Goal: Information Seeking & Learning: Learn about a topic

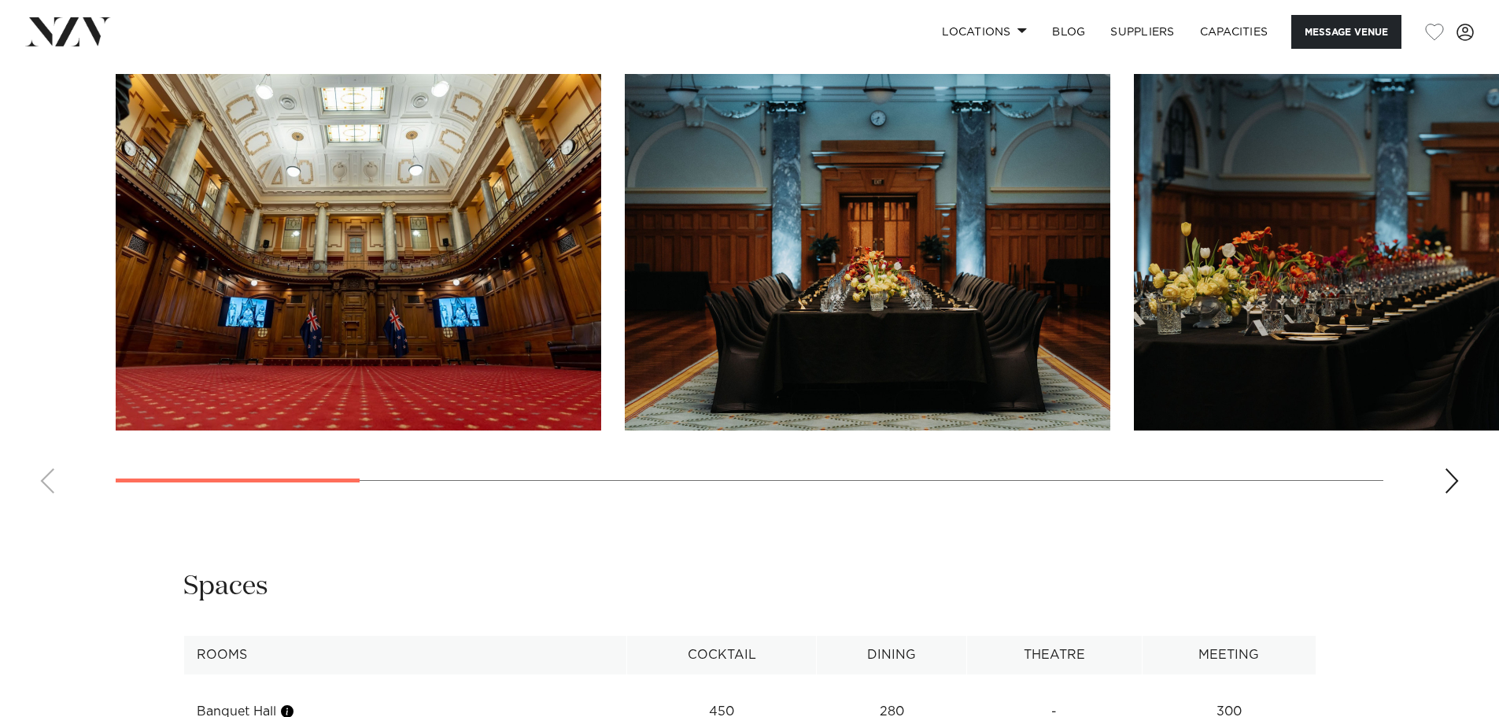
scroll to position [1652, 0]
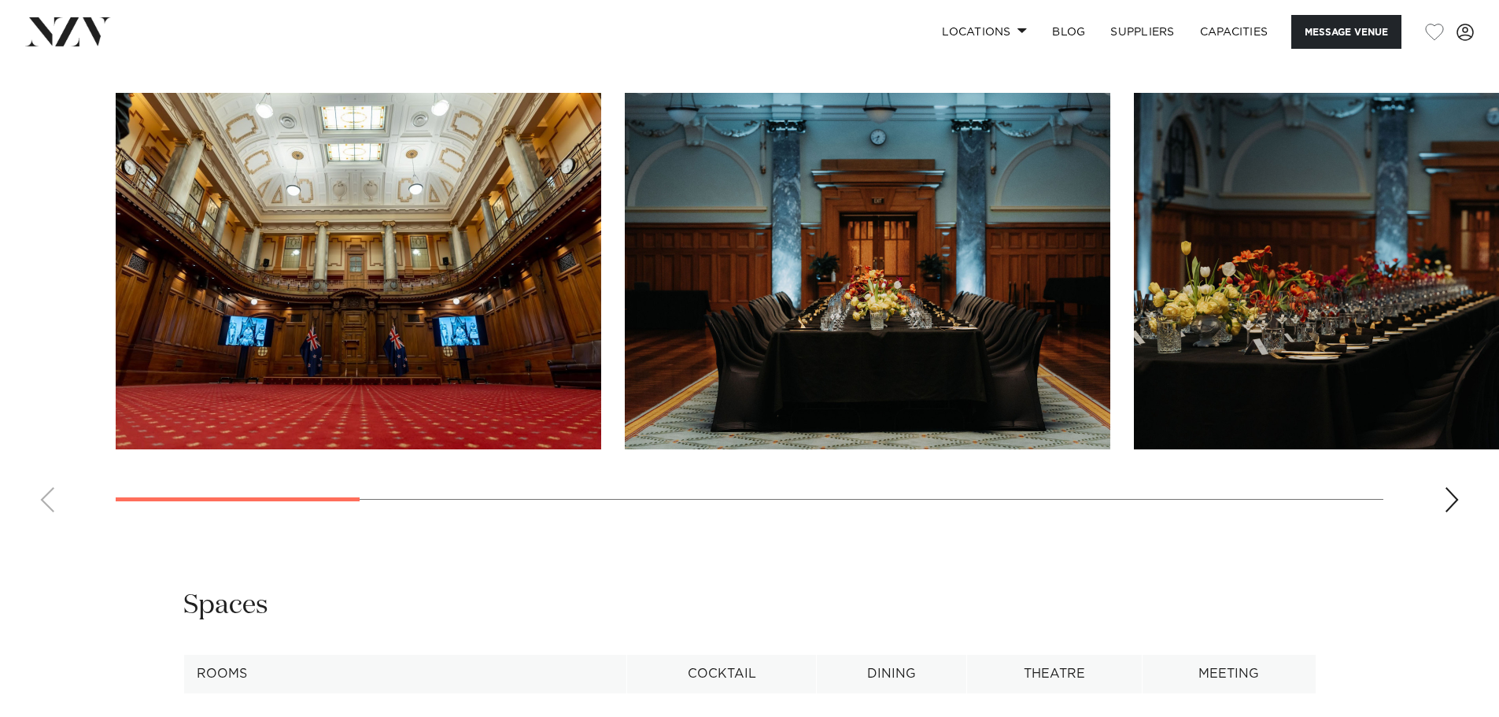
click at [1196, 512] on div "Next slide" at bounding box center [1452, 499] width 16 height 25
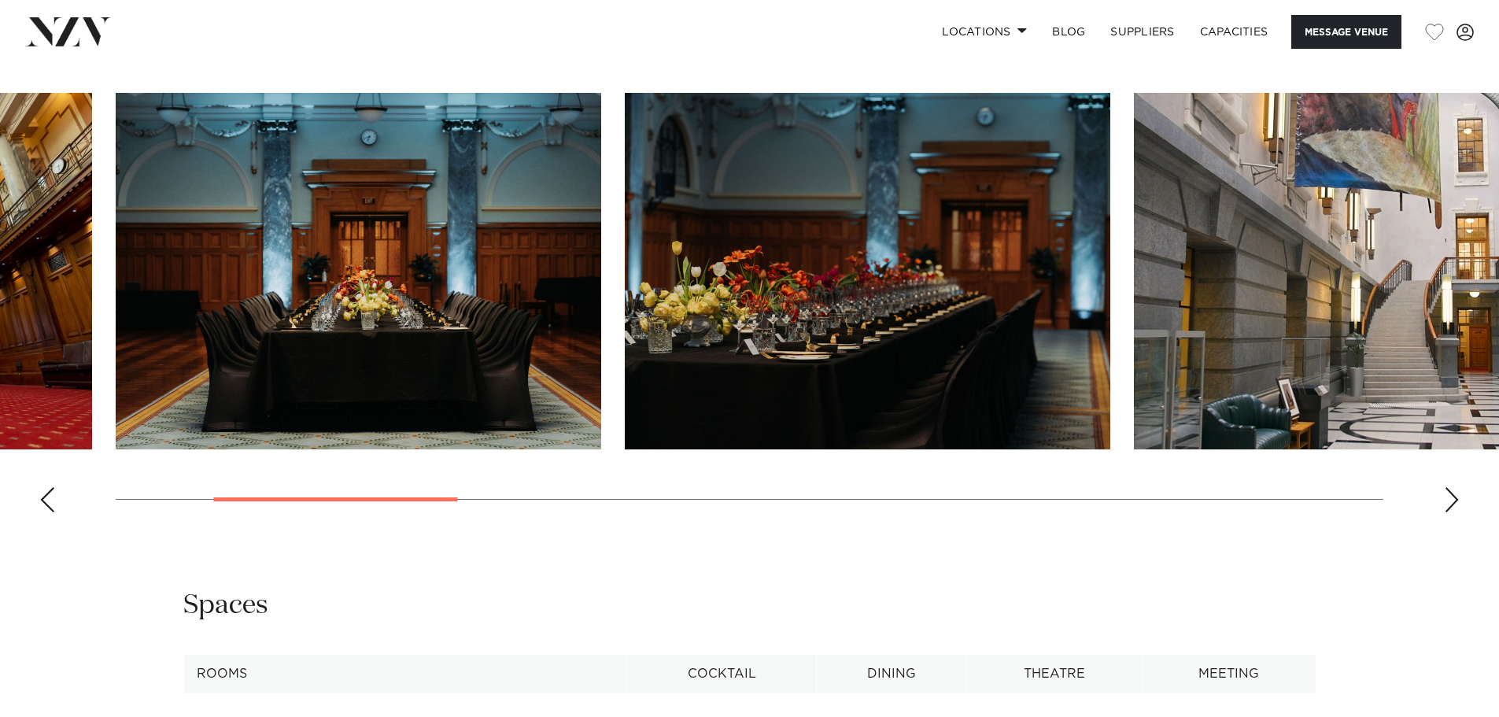
click at [1196, 512] on div "Next slide" at bounding box center [1452, 499] width 16 height 25
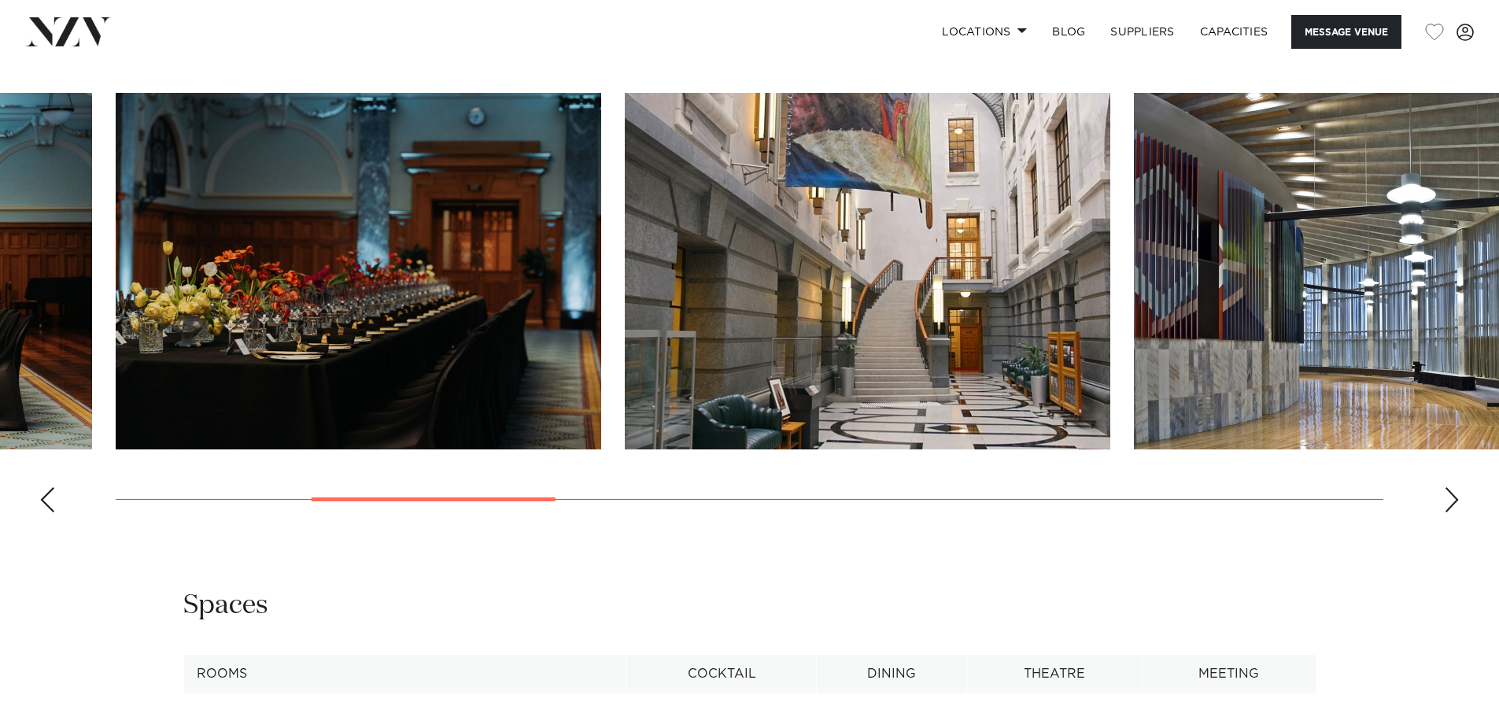
click at [1196, 512] on div "Next slide" at bounding box center [1452, 499] width 16 height 25
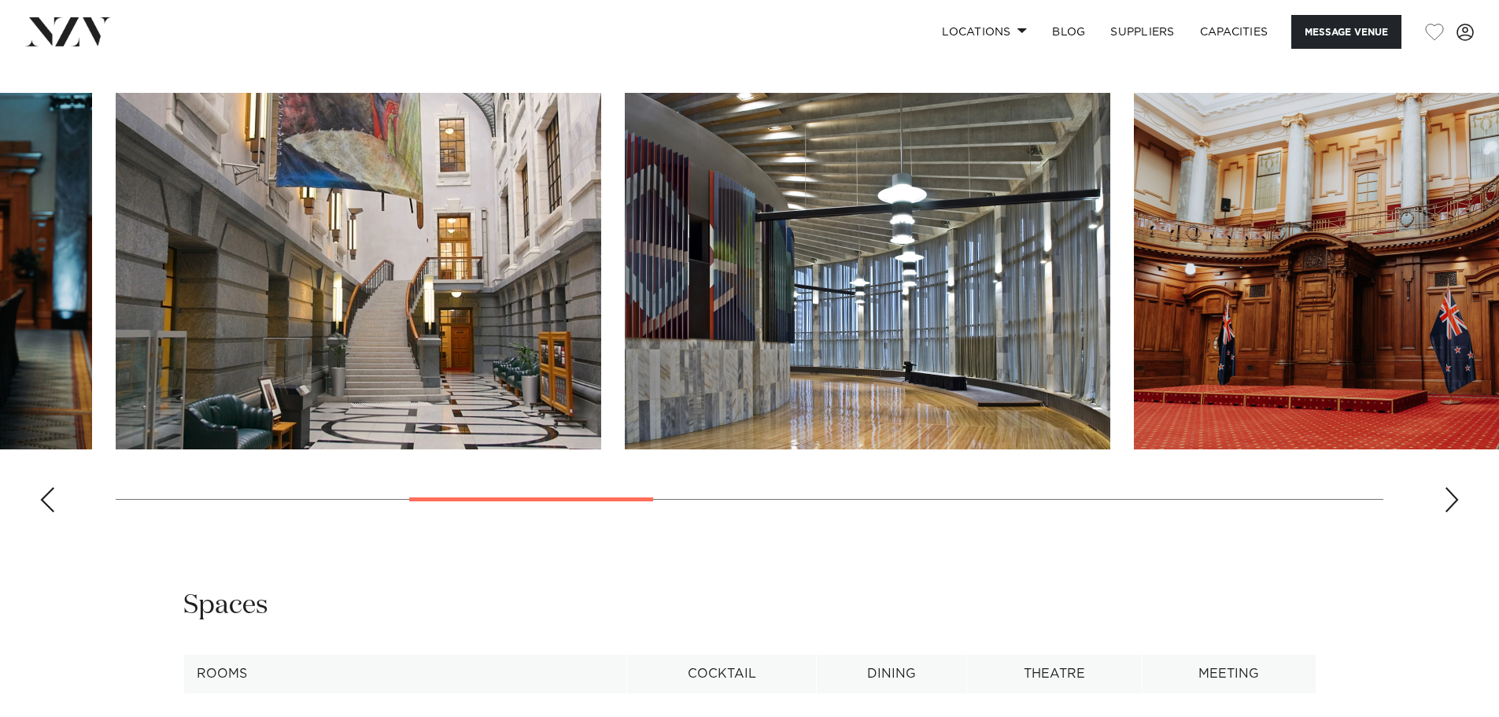
click at [1196, 512] on div "Next slide" at bounding box center [1452, 499] width 16 height 25
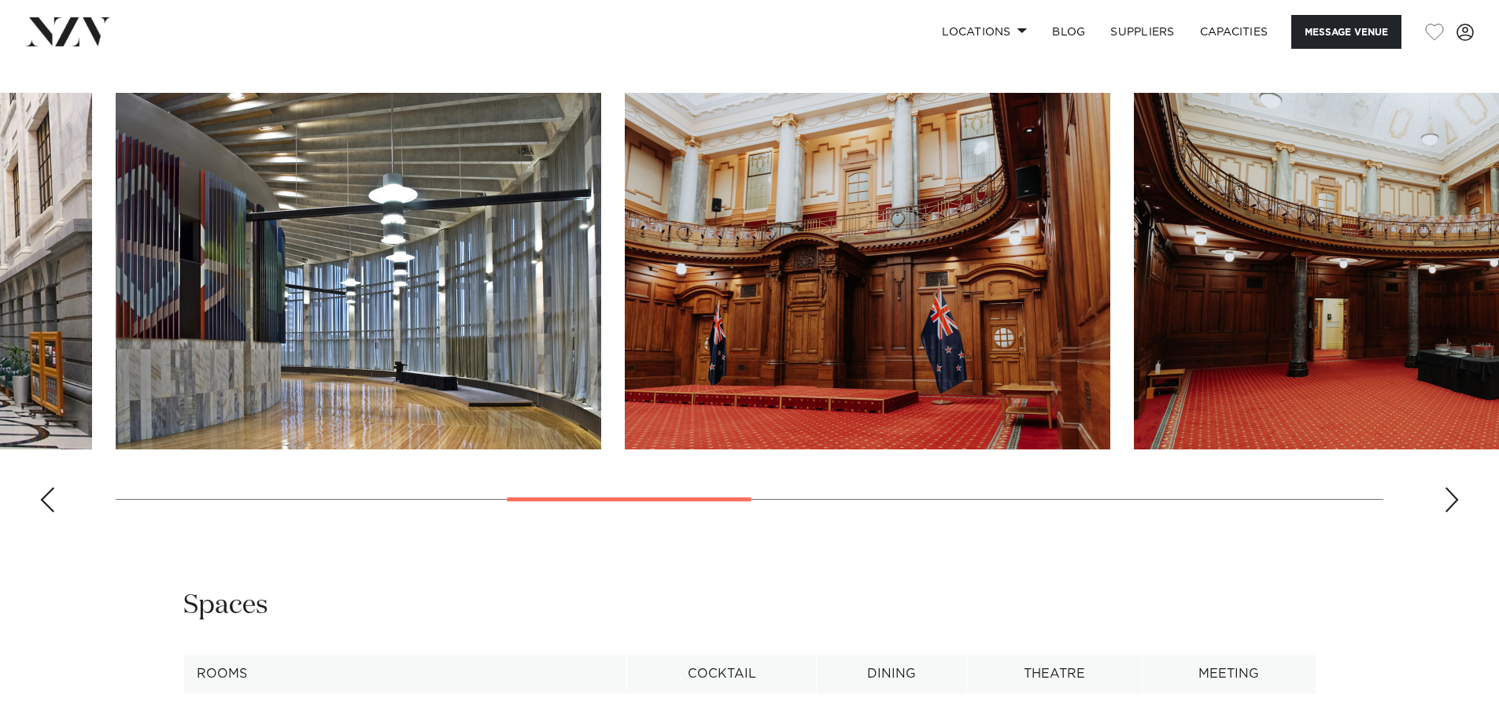
click at [1196, 512] on div "Next slide" at bounding box center [1452, 499] width 16 height 25
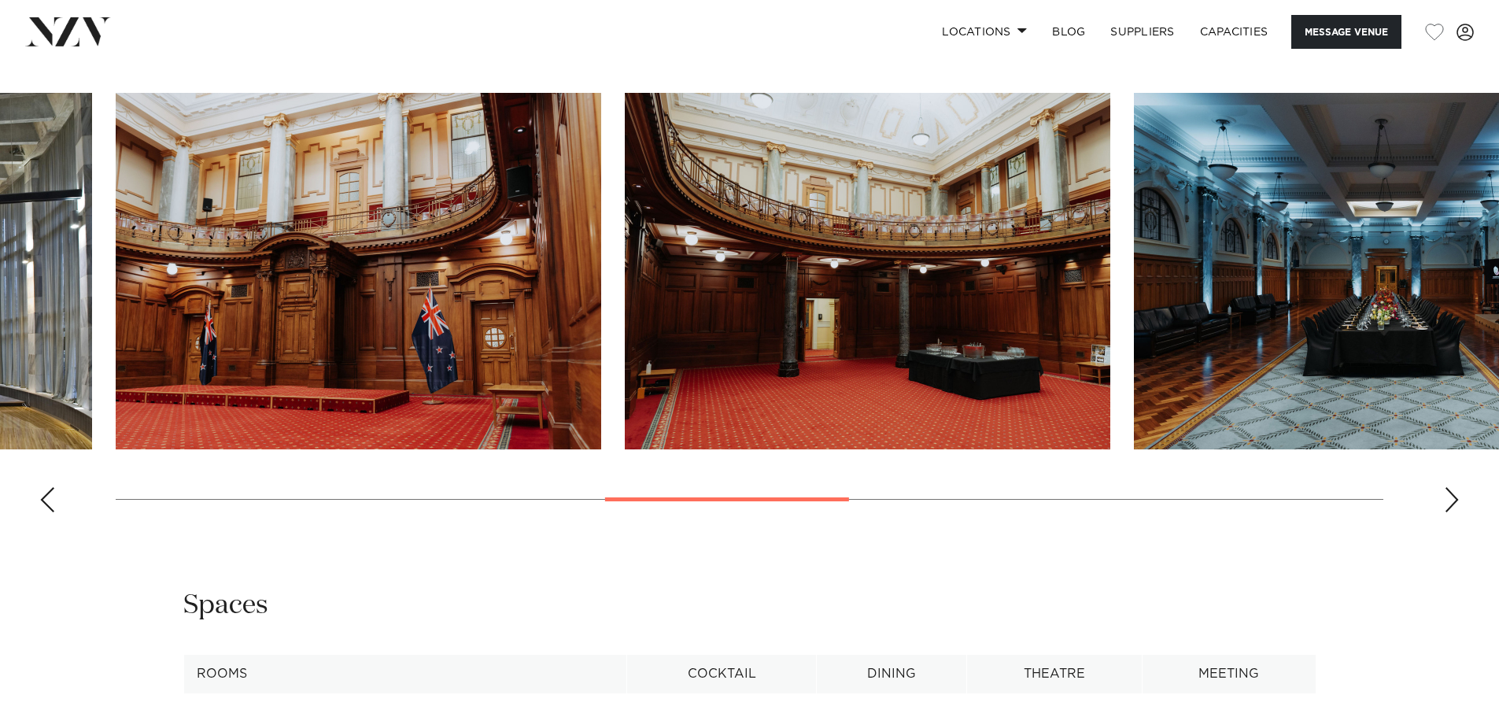
click at [1196, 512] on div "Next slide" at bounding box center [1452, 499] width 16 height 25
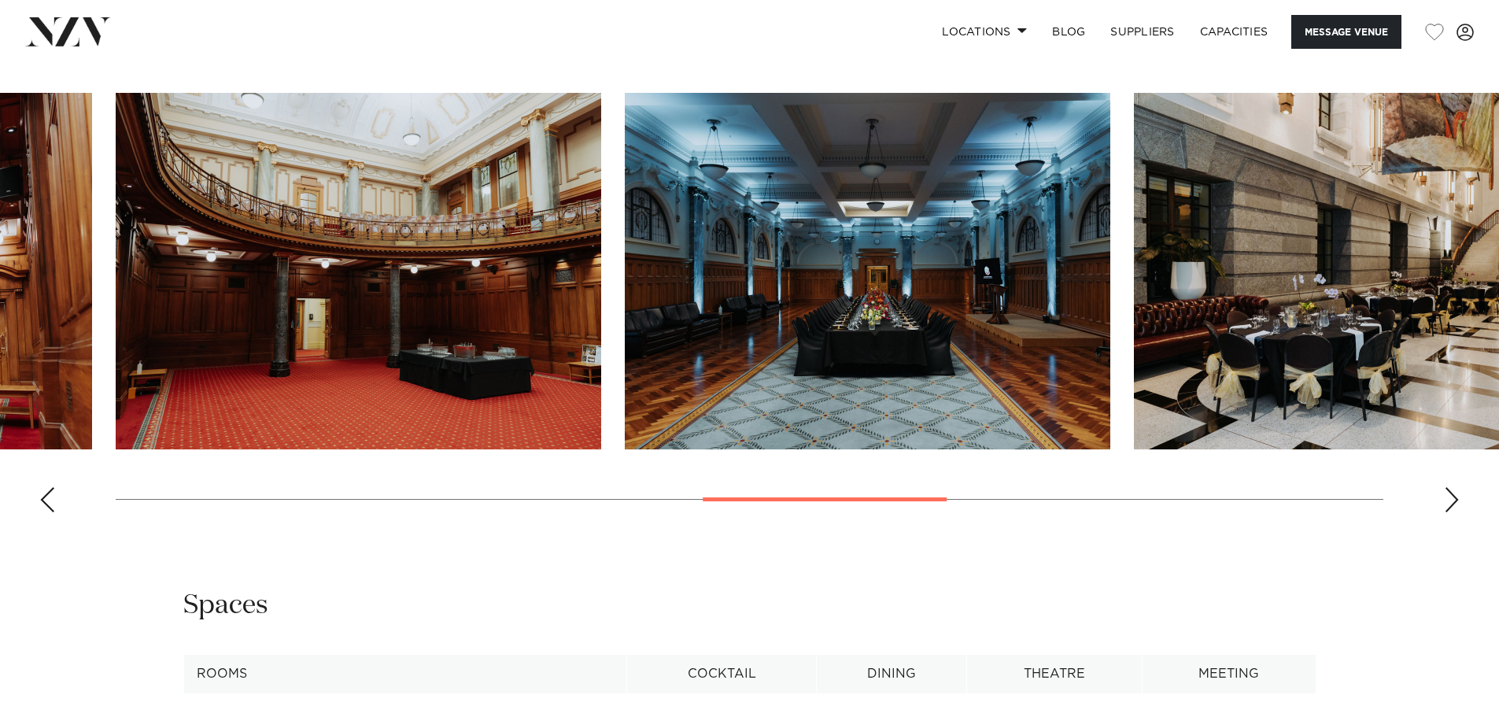
click at [1196, 512] on div "Next slide" at bounding box center [1452, 499] width 16 height 25
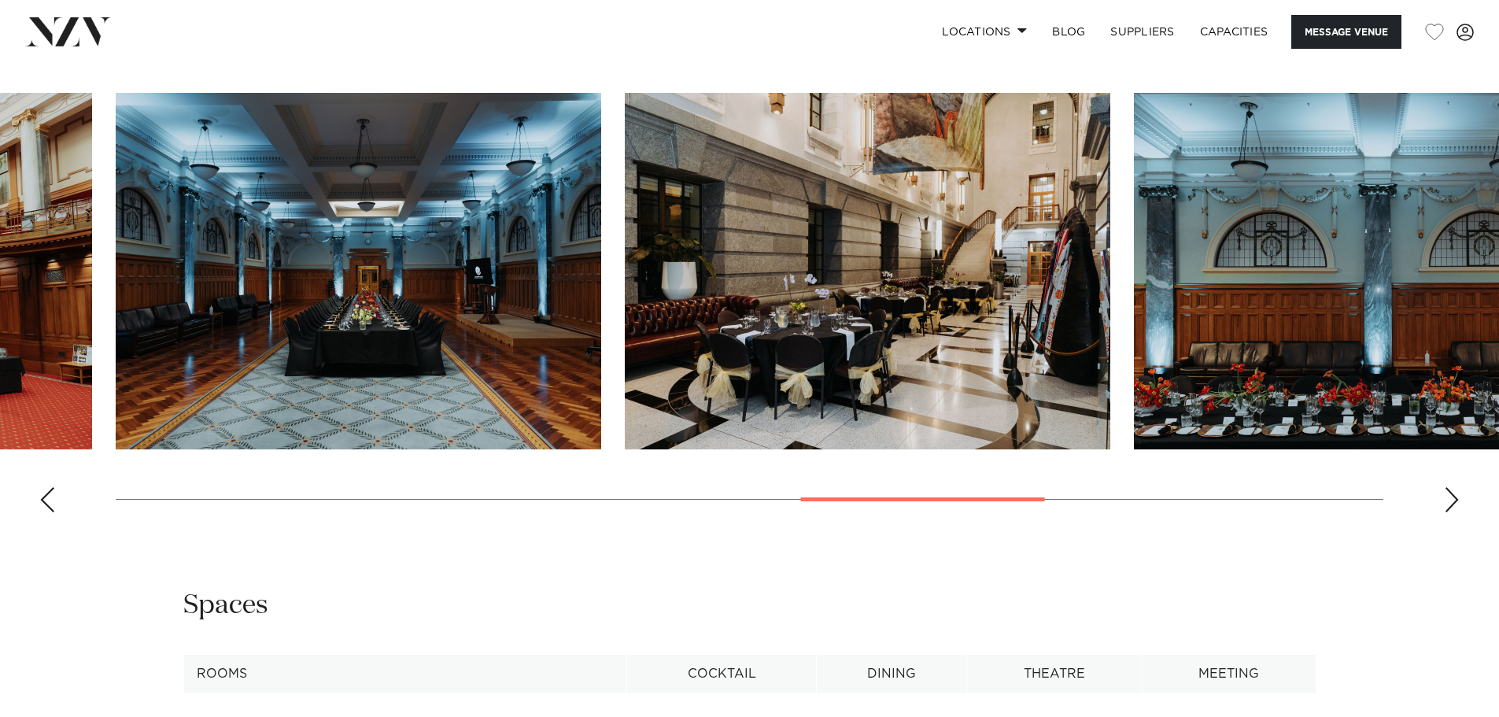
click at [1196, 512] on div "Next slide" at bounding box center [1452, 499] width 16 height 25
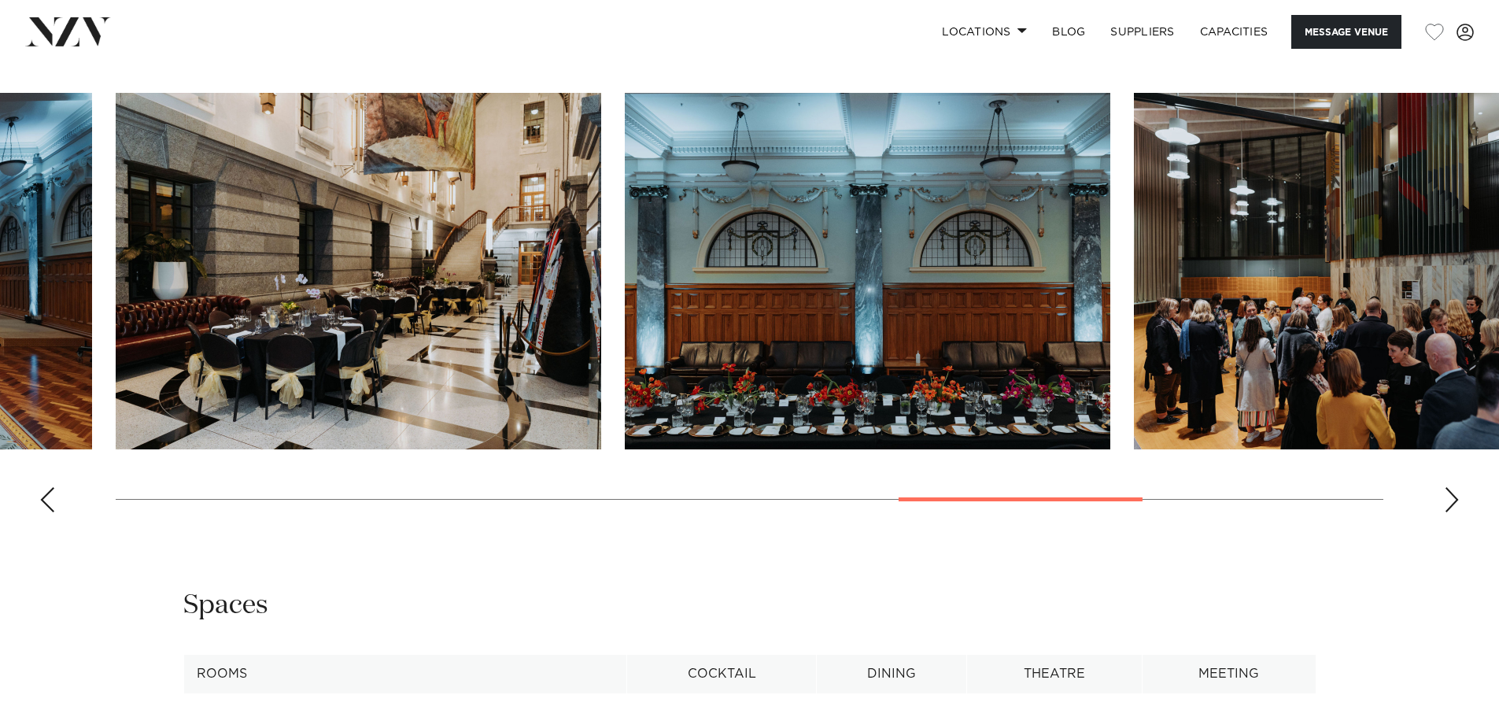
click at [1196, 512] on div "Next slide" at bounding box center [1452, 499] width 16 height 25
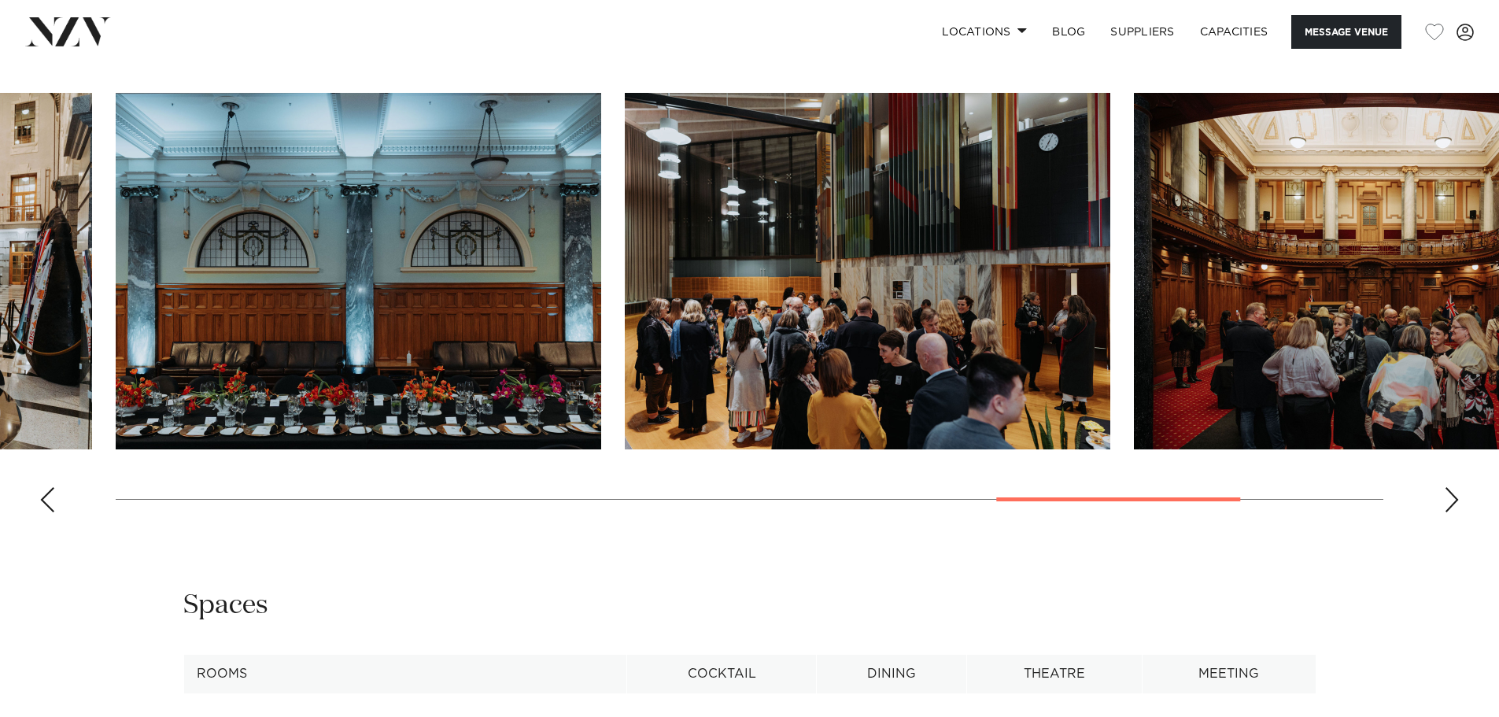
click at [1196, 512] on div "Next slide" at bounding box center [1452, 499] width 16 height 25
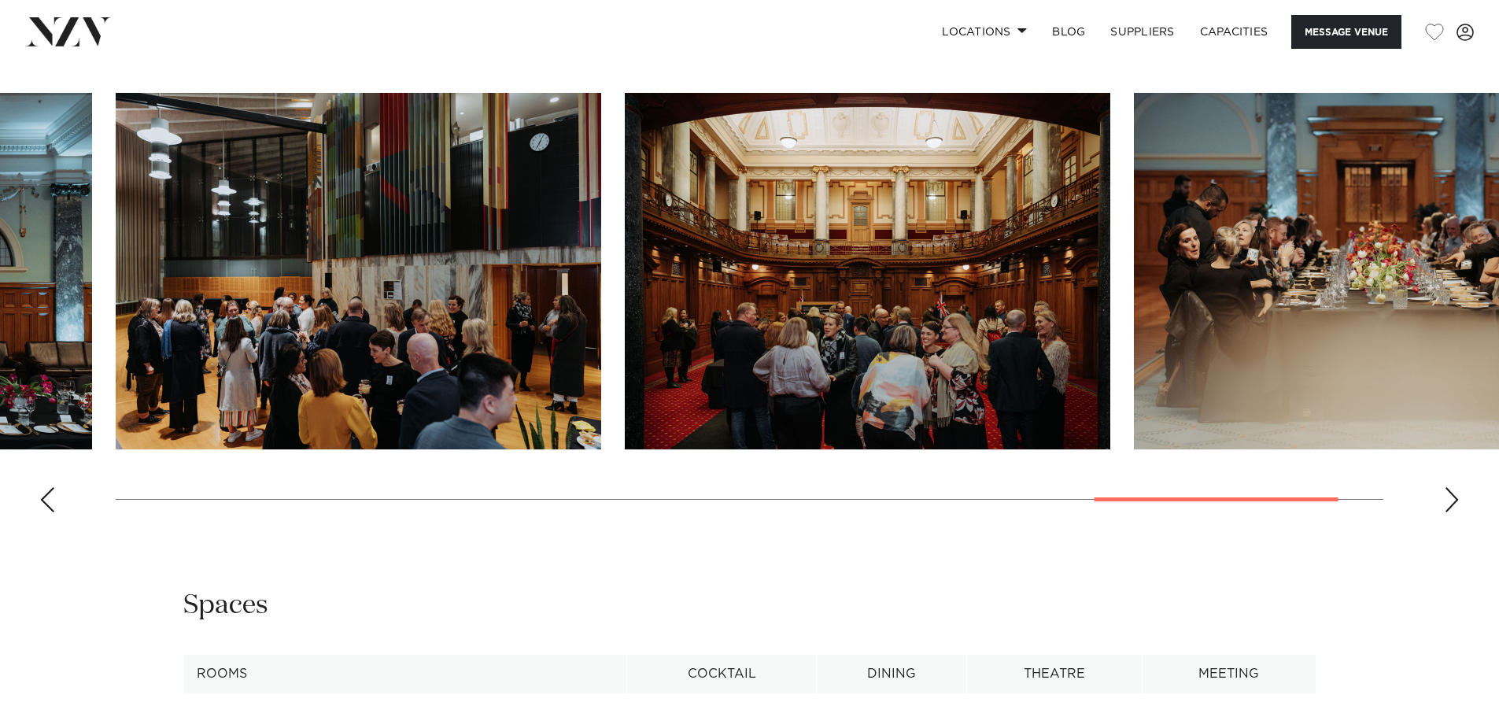
click at [1196, 512] on div "Next slide" at bounding box center [1452, 499] width 16 height 25
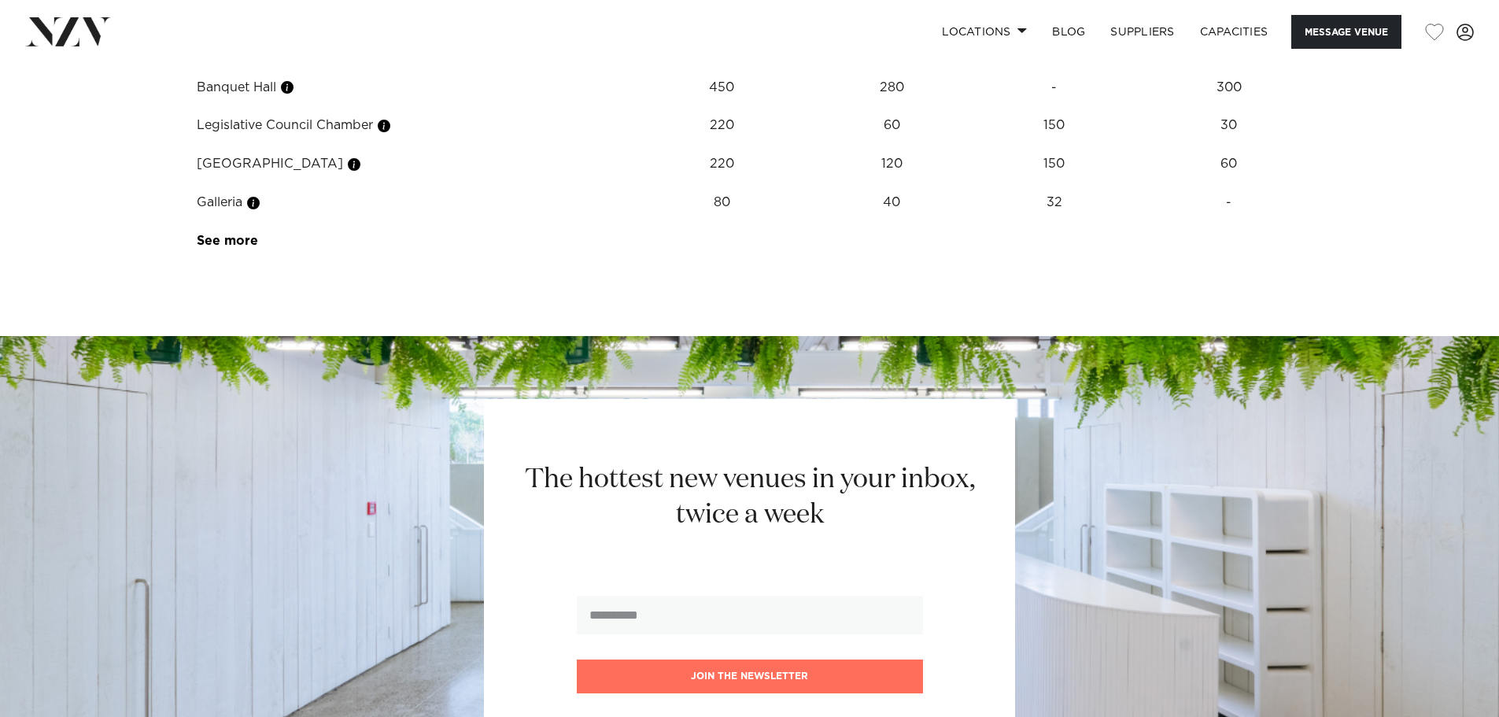
scroll to position [2360, 0]
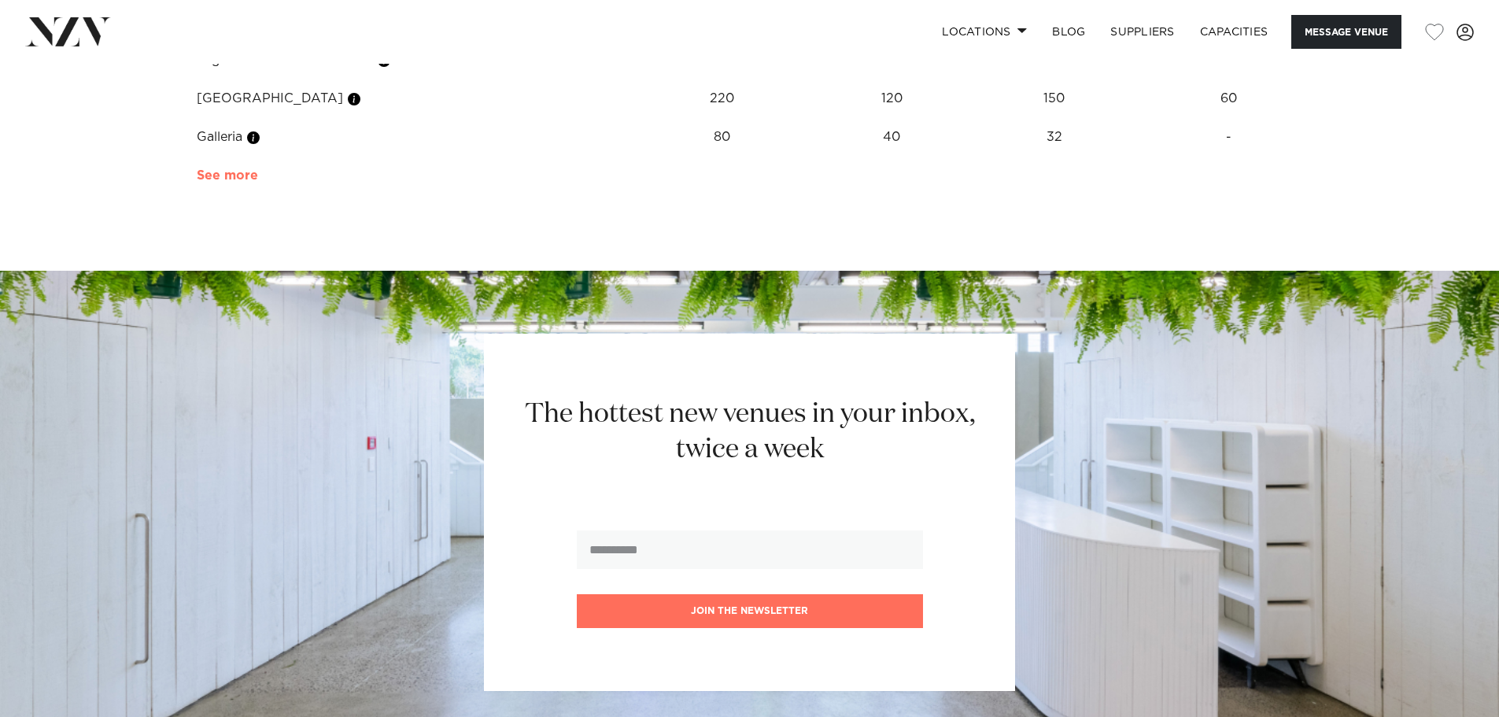
click at [217, 182] on link "See more" at bounding box center [258, 175] width 123 height 13
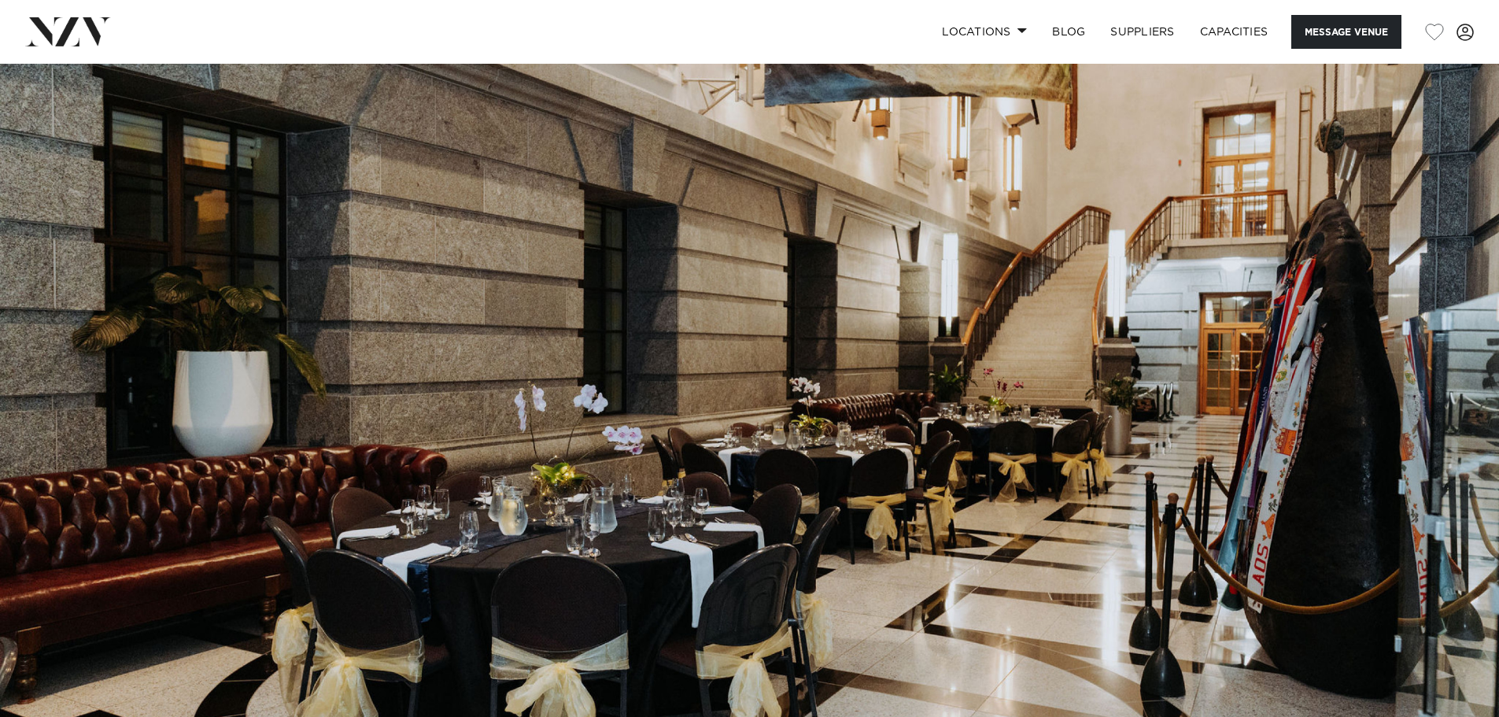
scroll to position [0, 0]
